Goal: Task Accomplishment & Management: Manage account settings

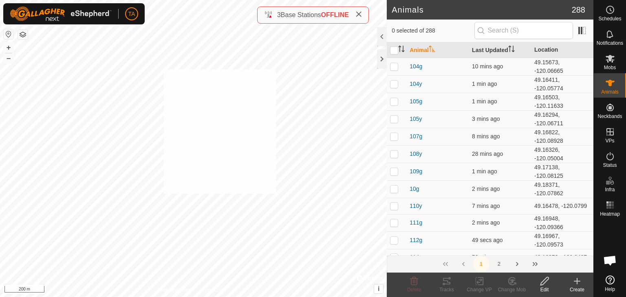
checkbox input "true"
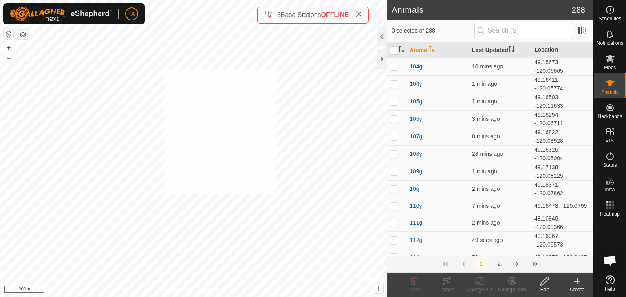
checkbox input "true"
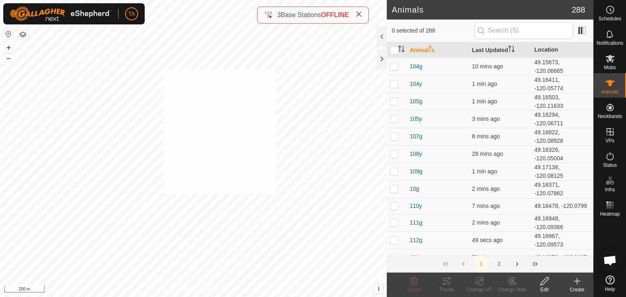
checkbox input "true"
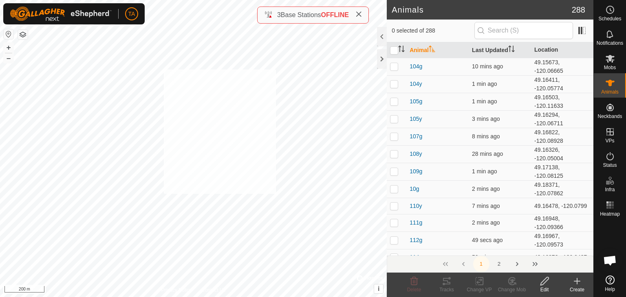
checkbox input "true"
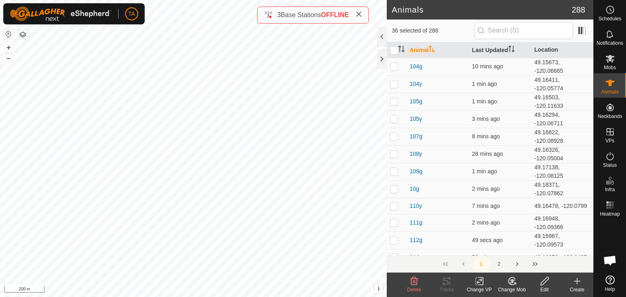
checkbox input "true"
click at [401, 49] on icon "Activate to sort" at bounding box center [401, 49] width 7 height 7
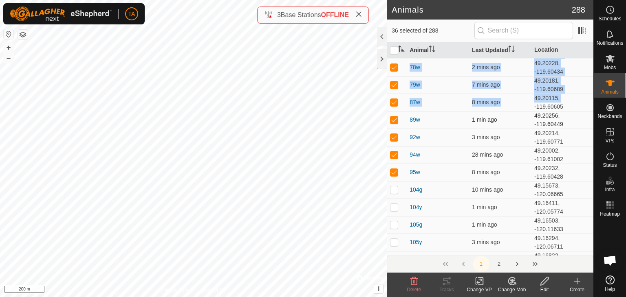
scroll to position [471, 0]
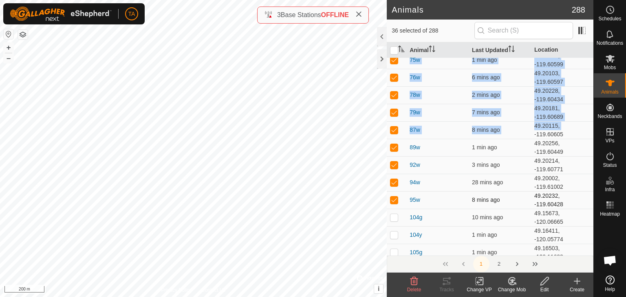
drag, startPoint x: 406, startPoint y: 64, endPoint x: 559, endPoint y: 201, distance: 205.7
copy tbody "[DATE] 49.20052, -119.61217 230g 13 mins ago 49.20223, -119.60471 [DATE] 49.201…"
